Goal: Transaction & Acquisition: Download file/media

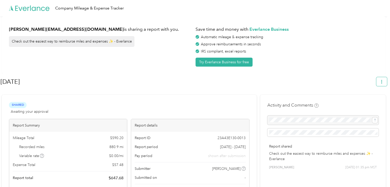
click at [383, 83] on icon "button" at bounding box center [382, 82] width 4 height 4
click at [378, 103] on div "Download" at bounding box center [370, 105] width 28 height 5
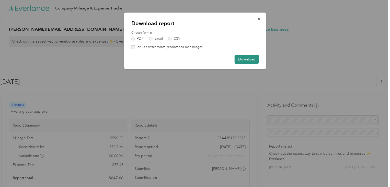
click at [243, 59] on button "Download" at bounding box center [247, 59] width 24 height 9
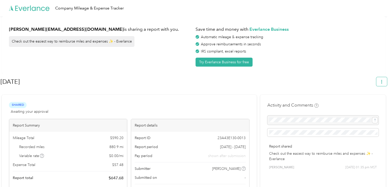
click at [383, 81] on icon "button" at bounding box center [382, 82] width 4 height 4
click at [380, 103] on div "Download" at bounding box center [370, 105] width 28 height 5
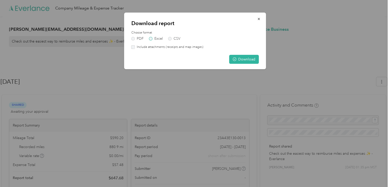
click at [152, 38] on label "Excel" at bounding box center [156, 39] width 14 height 4
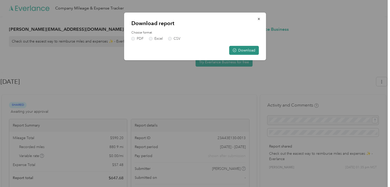
click at [247, 48] on button "Download" at bounding box center [244, 50] width 30 height 9
